Goal: Complete application form

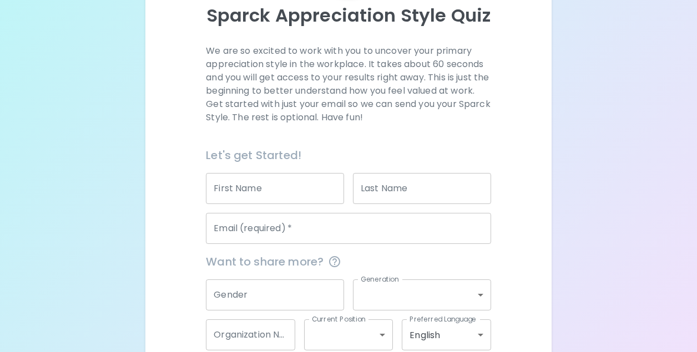
scroll to position [189, 0]
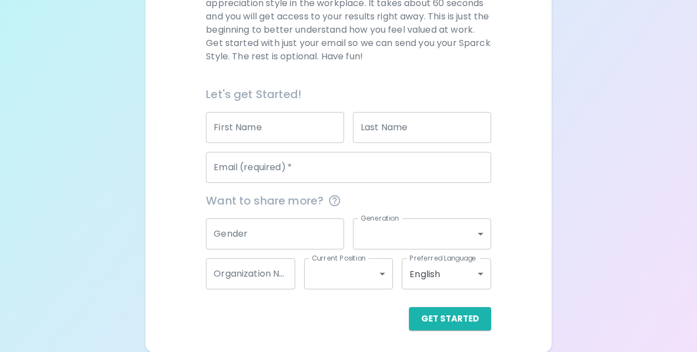
click at [262, 166] on input "Email (required)   *" at bounding box center [348, 167] width 285 height 31
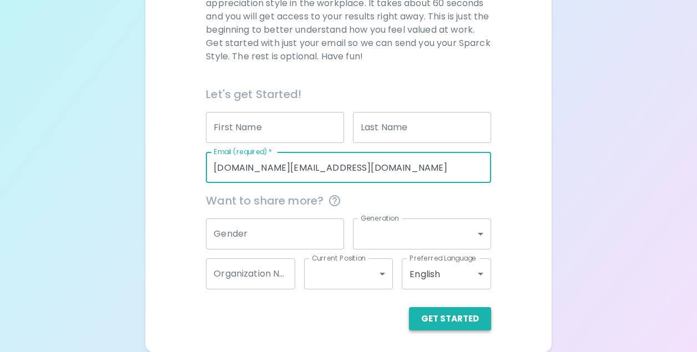
type input "[DOMAIN_NAME][EMAIL_ADDRESS][DOMAIN_NAME]"
click at [453, 320] on button "Get Started" at bounding box center [450, 318] width 82 height 23
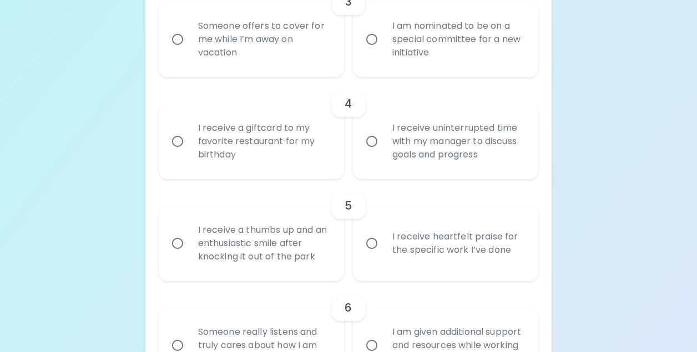
scroll to position [522, 0]
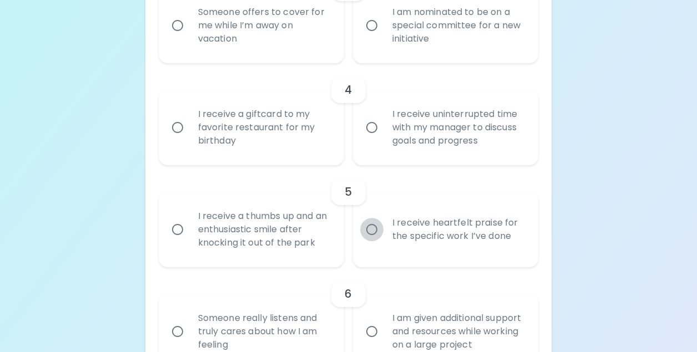
click at [373, 231] on input "I receive heartfelt praise for the specific work I’ve done" at bounding box center [371, 229] width 23 height 23
radio input "true"
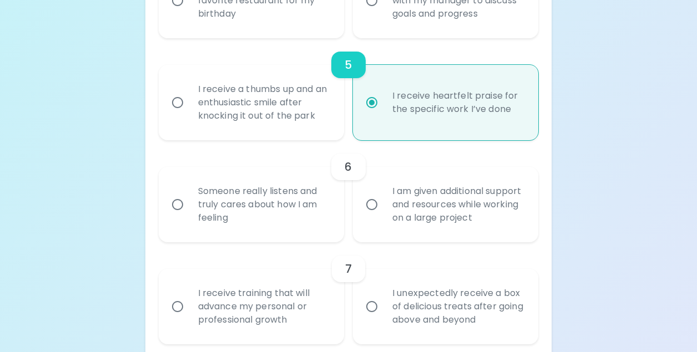
scroll to position [666, 0]
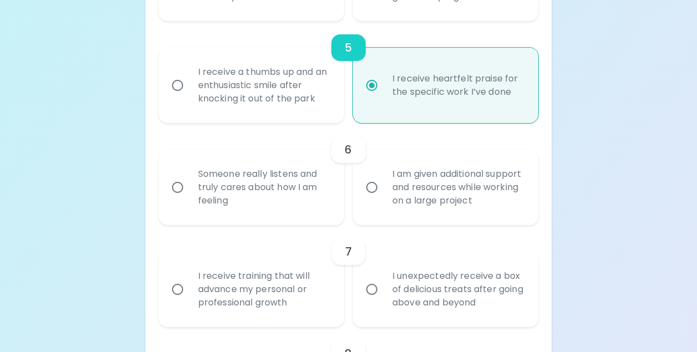
click at [179, 188] on input "Someone really listens and truly cares about how I am feeling" at bounding box center [177, 187] width 23 height 23
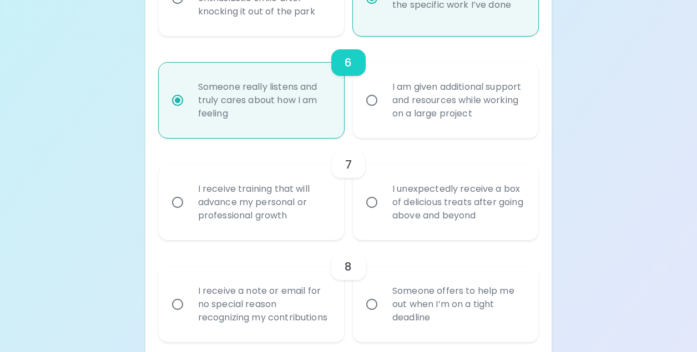
scroll to position [755, 0]
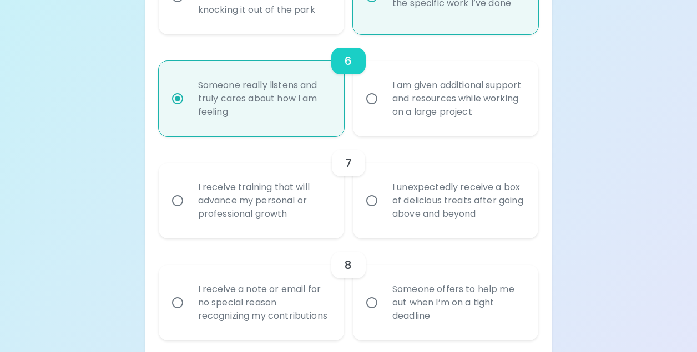
radio input "true"
click at [178, 199] on input "I receive training that will advance my personal or professional growth" at bounding box center [177, 200] width 23 height 23
radio input "false"
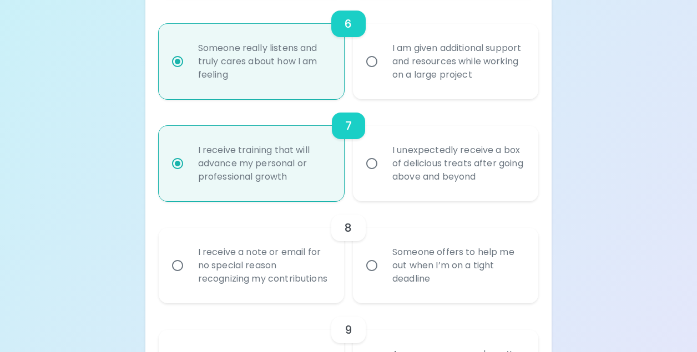
scroll to position [844, 0]
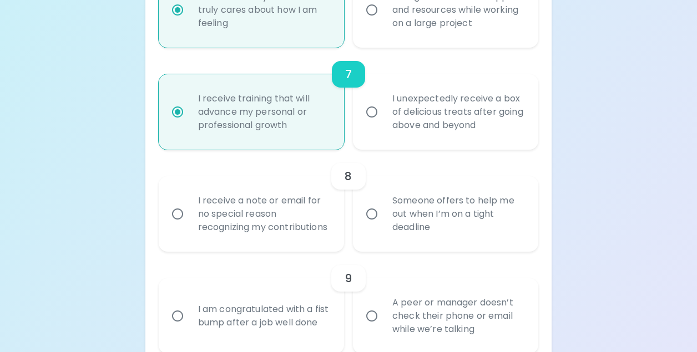
radio input "true"
click at [372, 222] on input "Someone offers to help me out when I’m on a tight deadline" at bounding box center [371, 213] width 23 height 23
radio input "false"
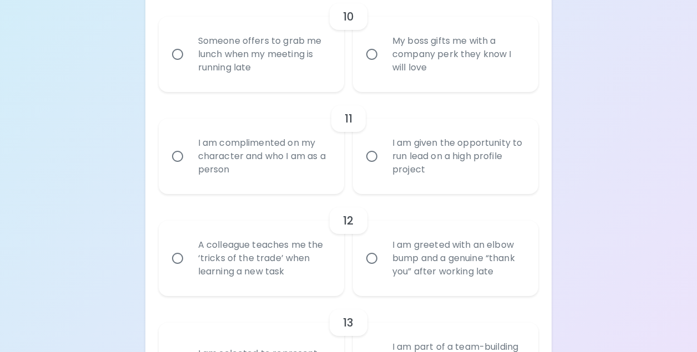
scroll to position [1210, 0]
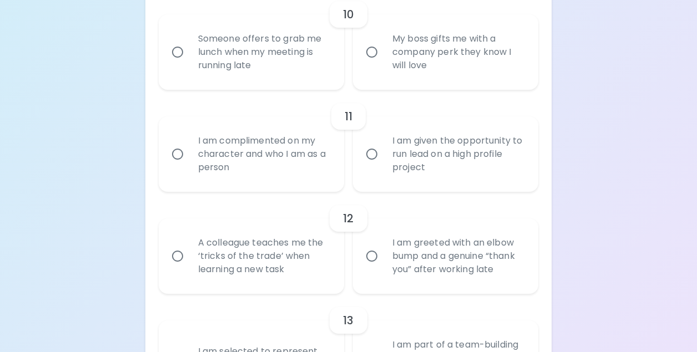
radio input "true"
click at [176, 166] on input "I am complimented on my character and who I am as a person" at bounding box center [177, 154] width 23 height 23
radio input "false"
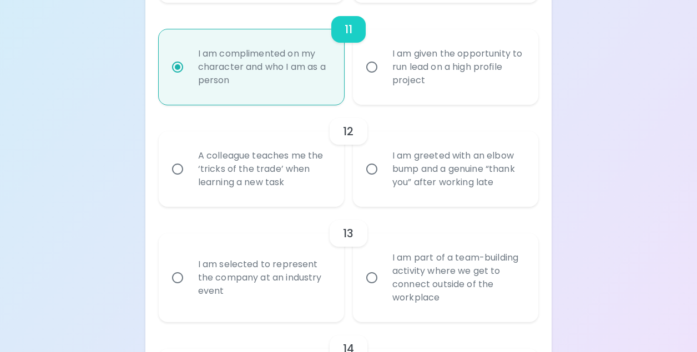
scroll to position [1298, 0]
radio input "true"
click at [374, 179] on input "I am greeted with an elbow bump and a genuine “thank you” after working late" at bounding box center [371, 167] width 23 height 23
radio input "false"
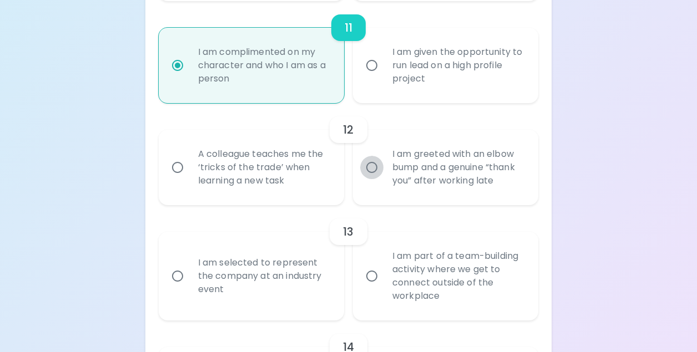
radio input "false"
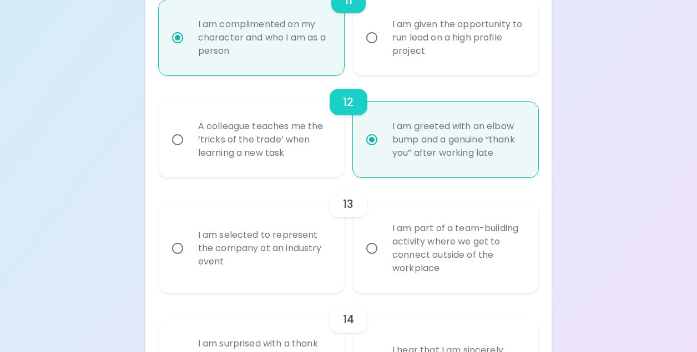
scroll to position [1387, 0]
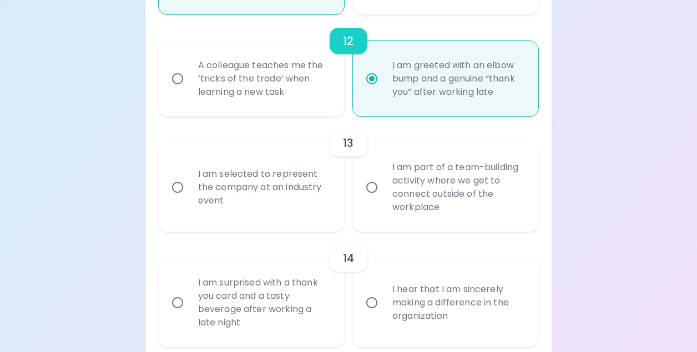
radio input "true"
click at [374, 199] on input "I am part of a team-building activity where we get to connect outside of the wo…" at bounding box center [371, 187] width 23 height 23
radio input "false"
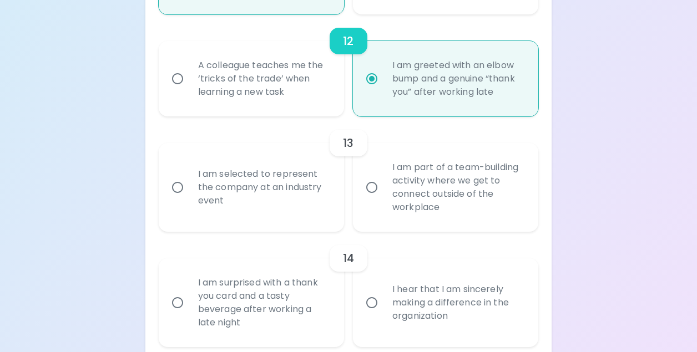
radio input "false"
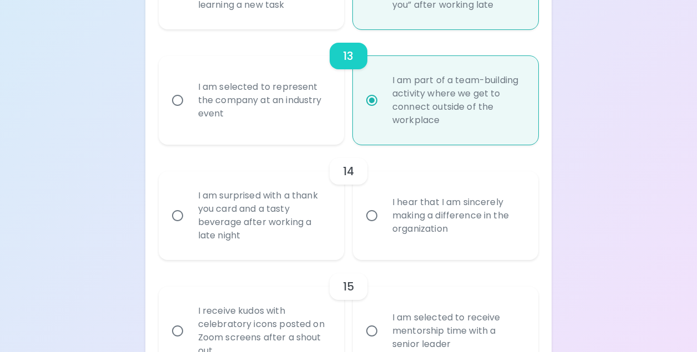
scroll to position [1476, 0]
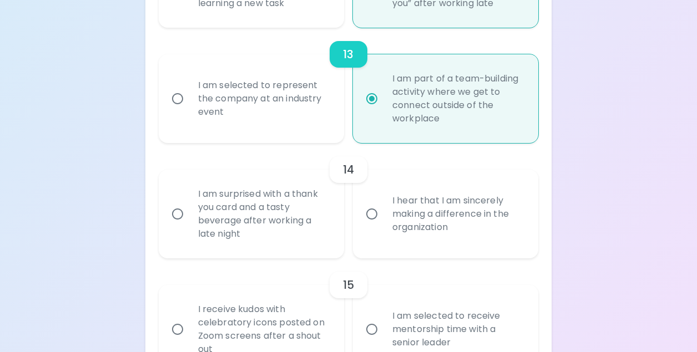
radio input "true"
click at [372, 226] on input "I hear that I am sincerely making a difference in the organization" at bounding box center [371, 213] width 23 height 23
radio input "false"
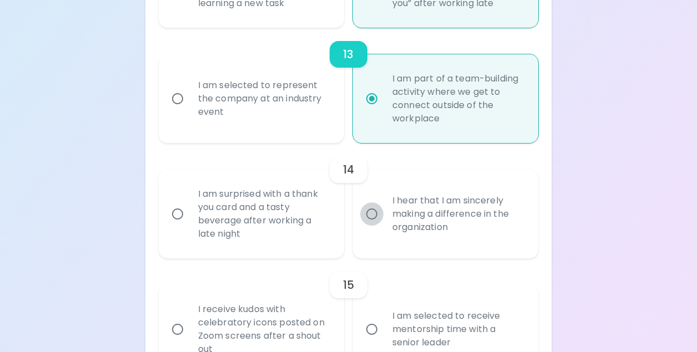
radio input "false"
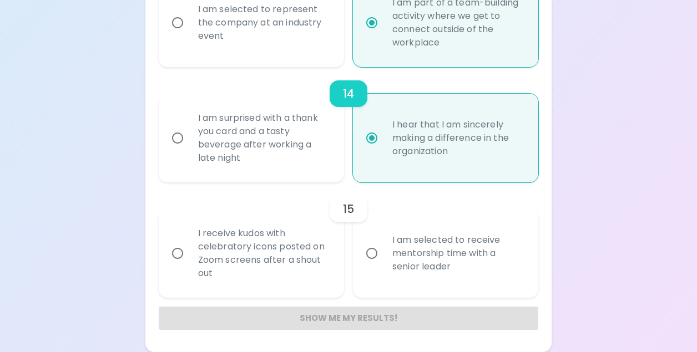
scroll to position [1565, 0]
radio input "true"
click at [374, 253] on input "I am selected to receive mentorship time with a senior leader" at bounding box center [371, 253] width 23 height 23
radio input "false"
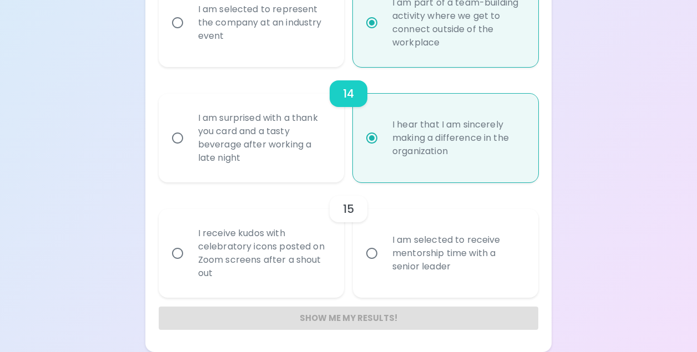
radio input "false"
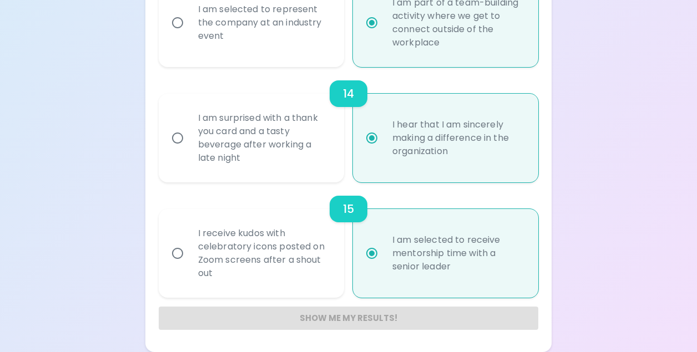
radio input "true"
click at [177, 253] on input "I receive kudos with celebratory icons posted on Zoom screens after a shout out" at bounding box center [177, 253] width 23 height 23
radio input "false"
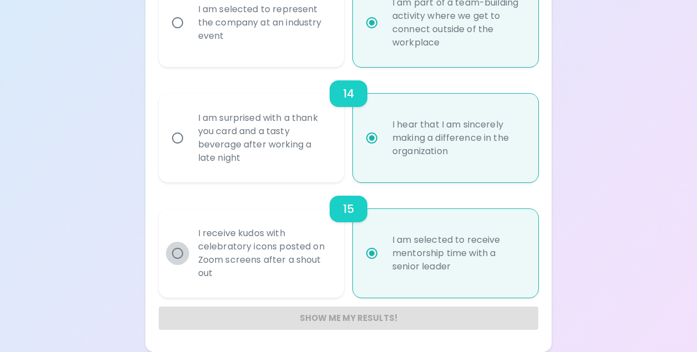
radio input "false"
radio input "true"
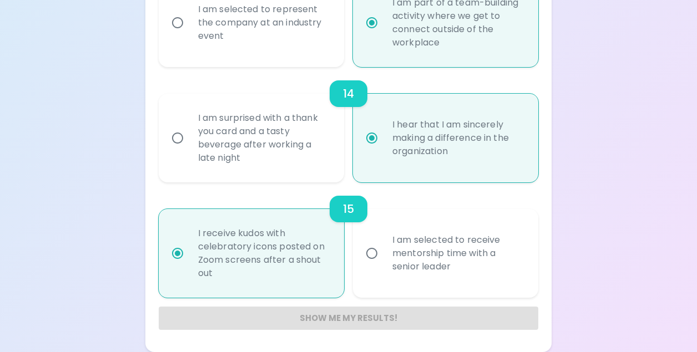
radio input "true"
click at [367, 253] on input "I am selected to receive mentorship time with a senior leader" at bounding box center [371, 253] width 23 height 23
radio input "false"
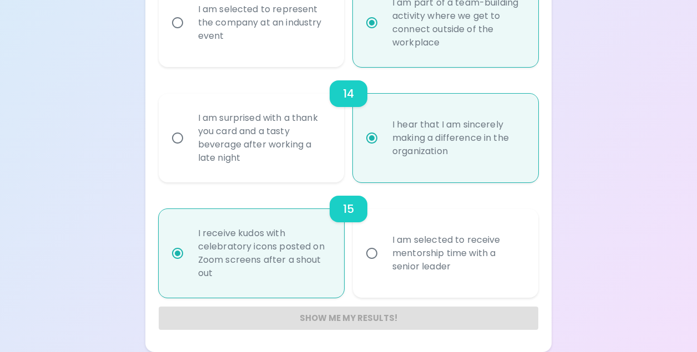
radio input "false"
radio input "true"
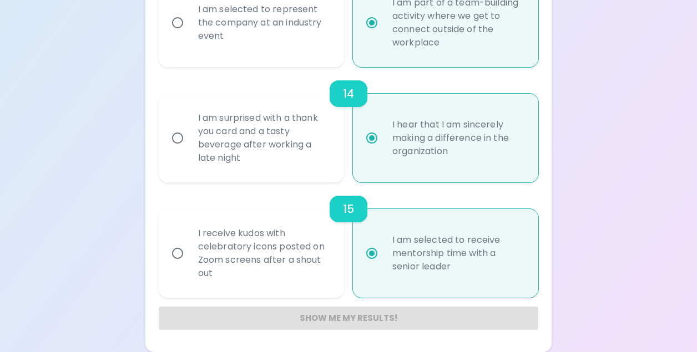
radio input "true"
click at [190, 260] on div "I receive kudos with celebratory icons posted on Zoom screens after a shout out" at bounding box center [263, 254] width 149 height 80
click at [189, 260] on input "I receive kudos with celebratory icons posted on Zoom screens after a shout out" at bounding box center [177, 253] width 23 height 23
radio input "false"
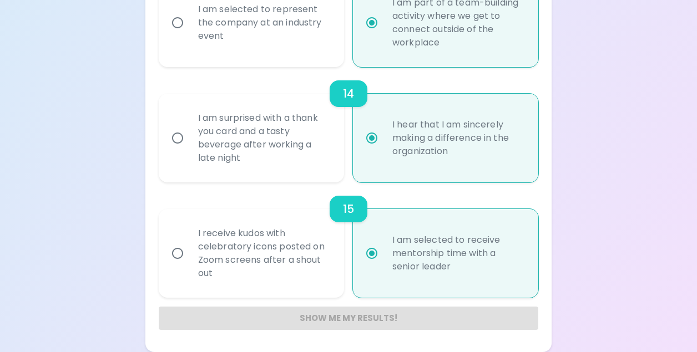
radio input "false"
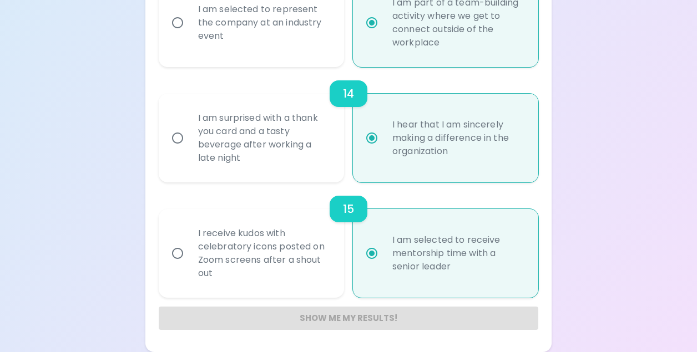
radio input "true"
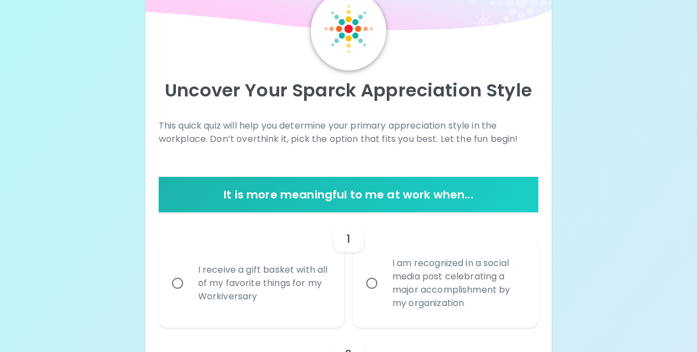
scroll to position [0, 0]
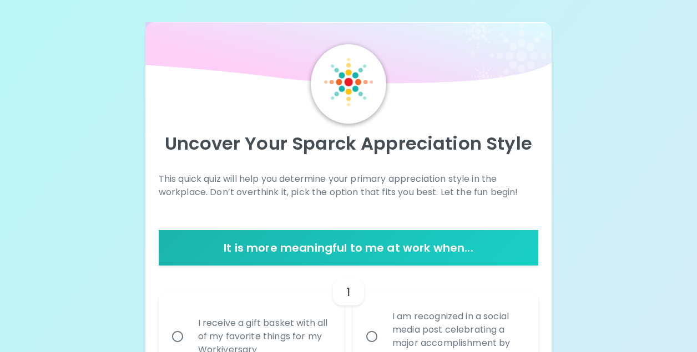
radio input "true"
